Goal: Go to known website: Access a specific website the user already knows

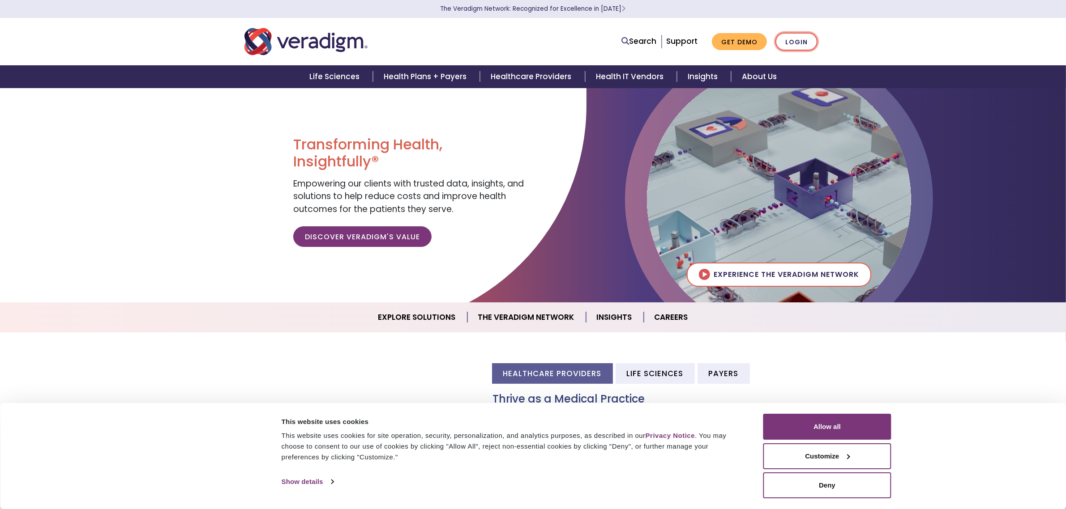
click at [789, 41] on link "Login" at bounding box center [796, 42] width 42 height 18
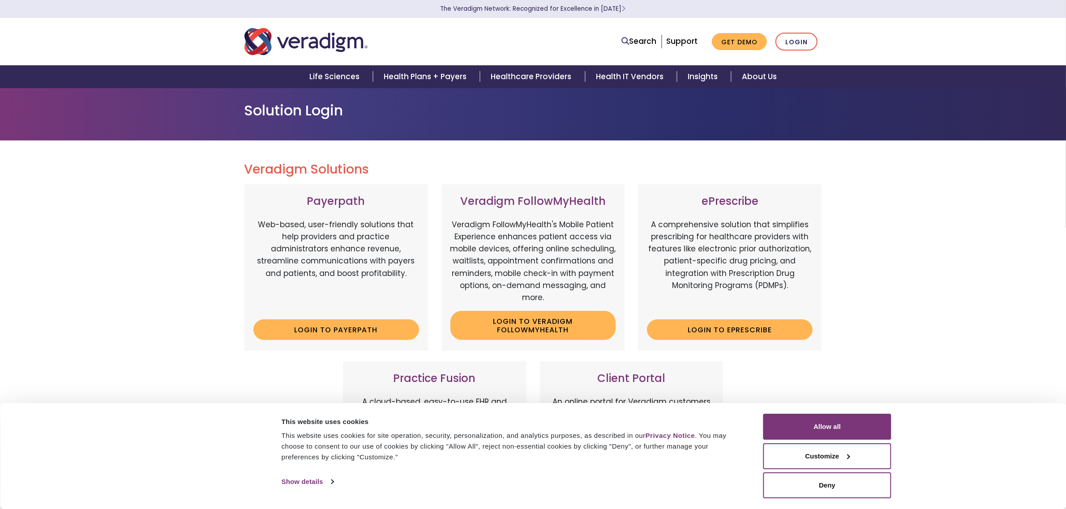
click at [735, 280] on div "ePrescribe A comprehensive solution that simplifies prescribing for healthcare …" at bounding box center [730, 267] width 184 height 167
click at [735, 320] on link "Login to ePrescribe" at bounding box center [730, 330] width 166 height 21
